Goal: Submit feedback/report problem: Submit feedback/report problem

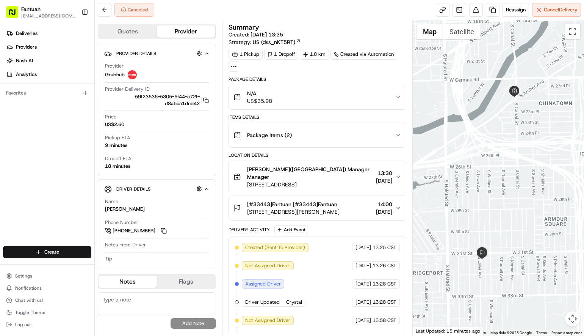
click at [510, 250] on div at bounding box center [498, 177] width 171 height 315
click at [475, 8] on button at bounding box center [476, 10] width 14 height 14
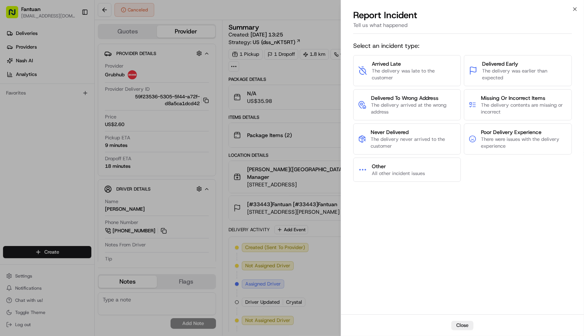
click at [399, 214] on div "Select an incident type: Arrived Late The delivery was late to the customer Del…" at bounding box center [462, 175] width 219 height 274
click at [412, 138] on span "The delivery never arrived to the customer" at bounding box center [413, 143] width 85 height 14
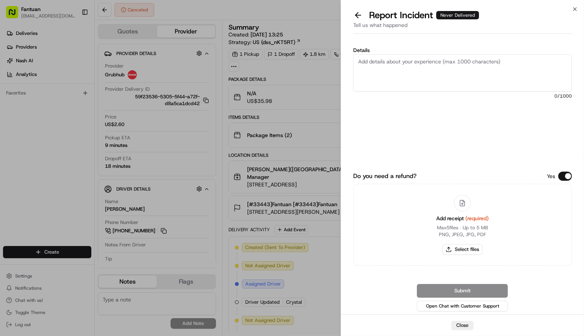
click at [404, 64] on textarea "Details" at bounding box center [462, 72] width 219 height 37
paste textarea "No driver has accepted the order. Contact the customer to close the order and h…"
type textarea "No driver has accepted the order. Contact the customer to close the order and h…"
click at [470, 248] on button "Select files" at bounding box center [462, 249] width 40 height 11
type input "C:\fakepath\screenshot_2025-08-18_14-20-48.png"
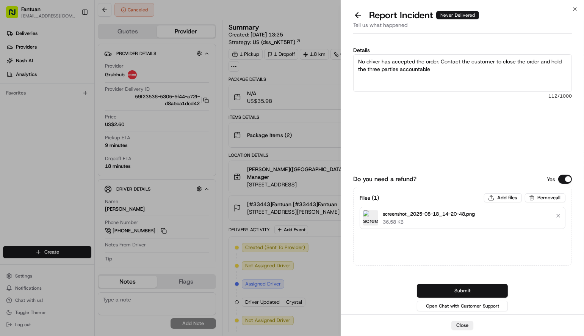
click at [472, 287] on button "Submit" at bounding box center [462, 291] width 91 height 14
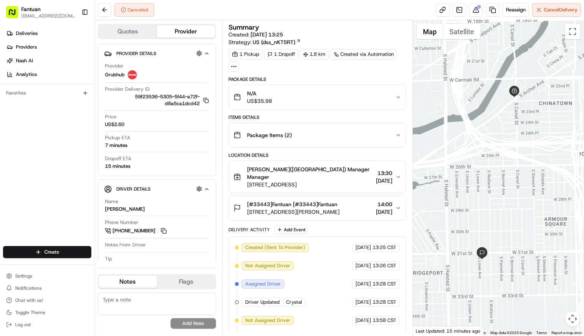
click at [111, 324] on div "No results found Add Note" at bounding box center [157, 310] width 118 height 36
